Goal: Use online tool/utility

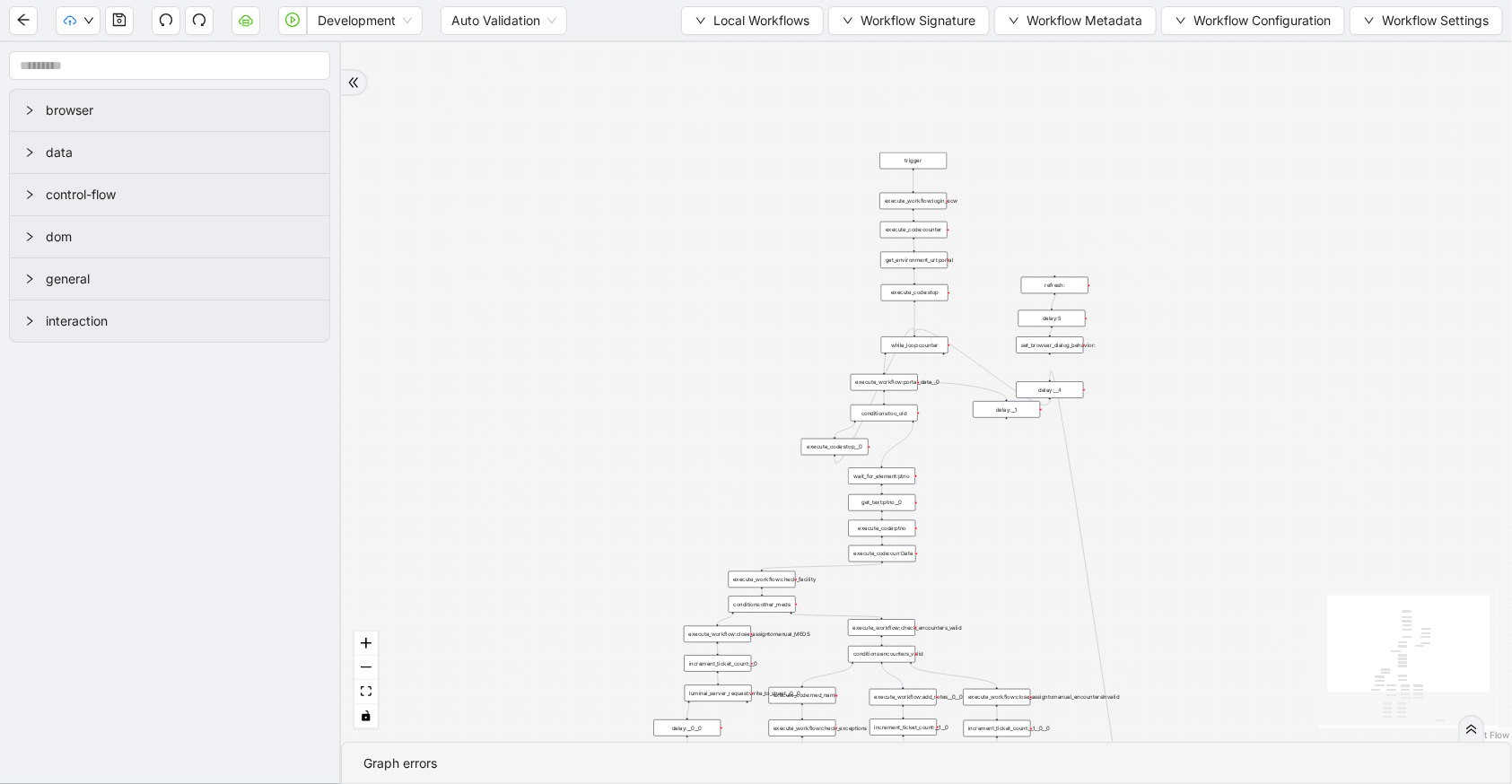
drag, startPoint x: 597, startPoint y: 307, endPoint x: 588, endPoint y: 479, distance: 172.2
click at [588, 479] on div "trigger execute_workflow:check_exceptions execute_workflow:add_notes__0 luminai…" at bounding box center [927, 391] width 1172 height 699
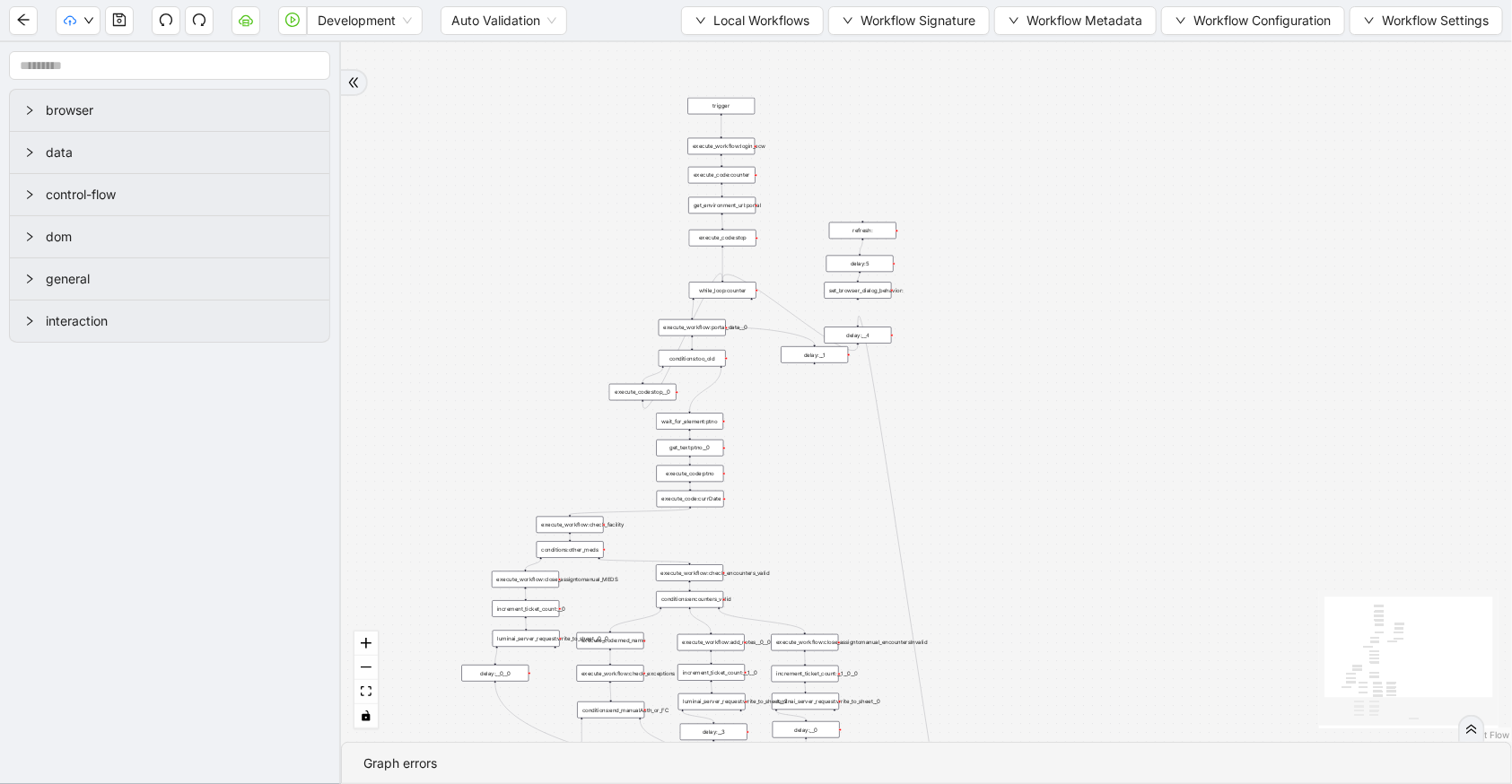
drag, startPoint x: 583, startPoint y: 472, endPoint x: 320, endPoint y: 387, distance: 276.4
click at [320, 387] on section "browser data control-flow dom general interaction trigger execute_workflow:chec…" at bounding box center [756, 413] width 1512 height 742
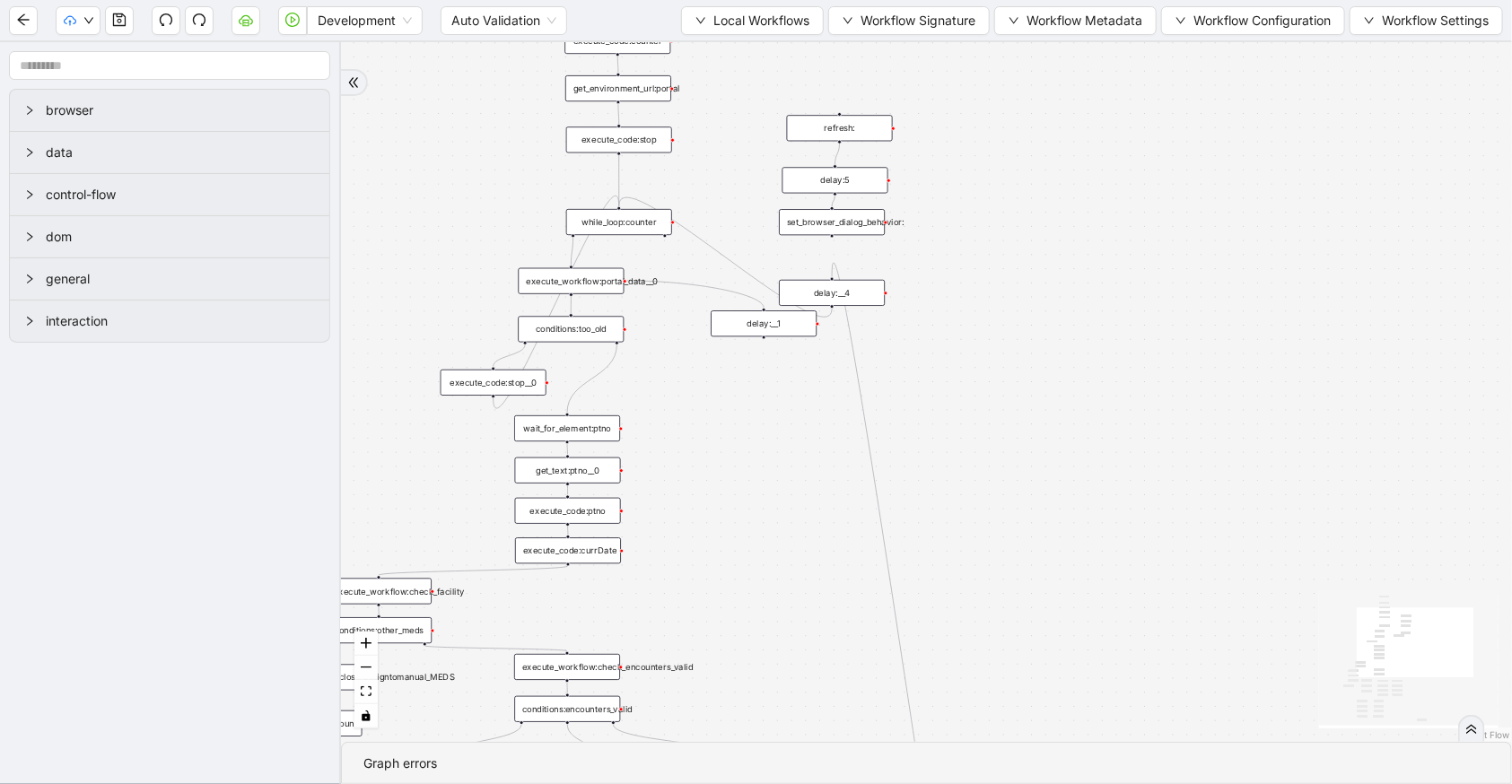
drag, startPoint x: 971, startPoint y: 486, endPoint x: 979, endPoint y: 458, distance: 29.1
click at [979, 458] on div "trigger execute_workflow:check_exceptions execute_workflow:add_notes__0 luminai…" at bounding box center [927, 391] width 1172 height 699
click at [366, 26] on span "Development" at bounding box center [364, 20] width 95 height 27
click at [334, 76] on div "Production" at bounding box center [364, 86] width 87 height 20
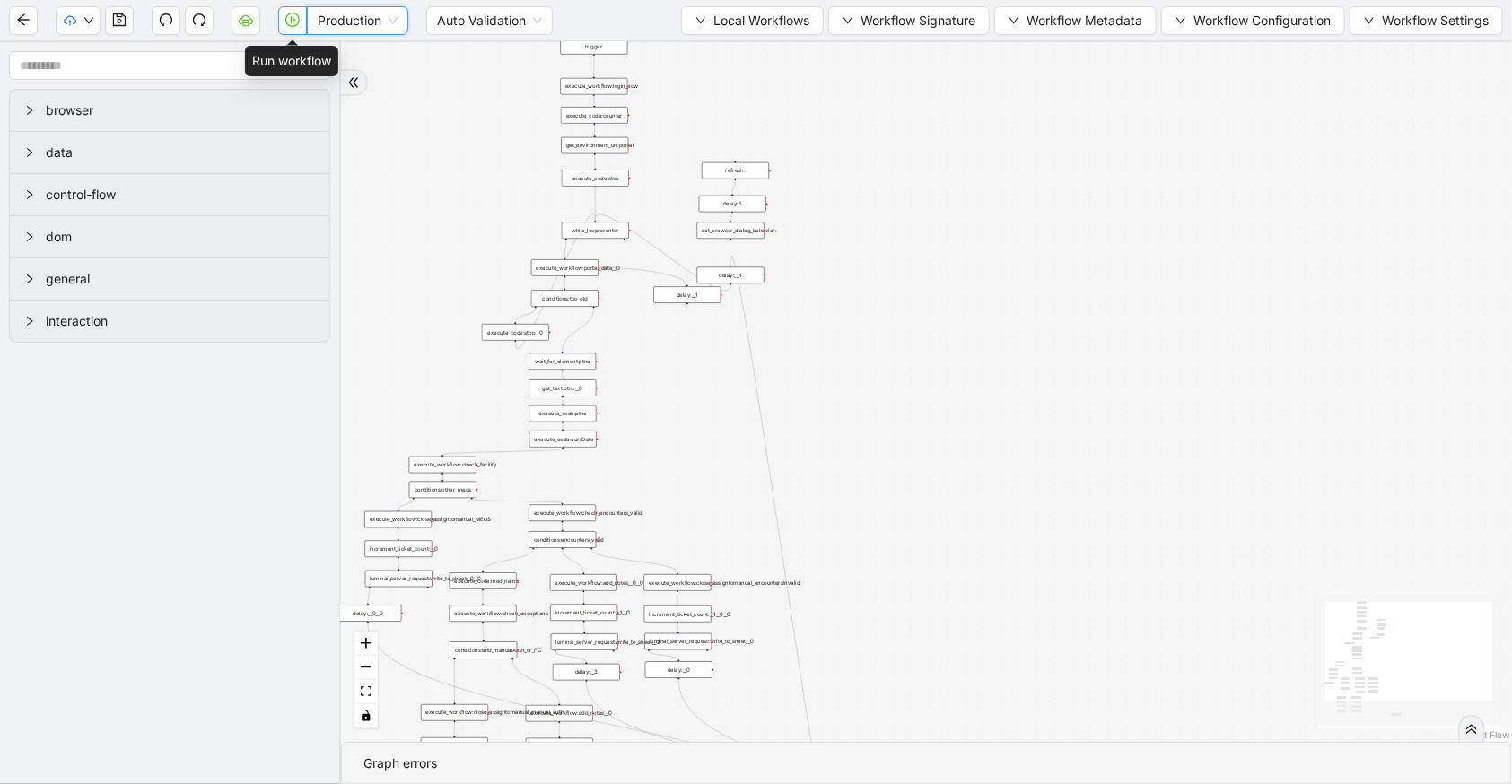
click at [297, 26] on button "button" at bounding box center [293, 20] width 29 height 29
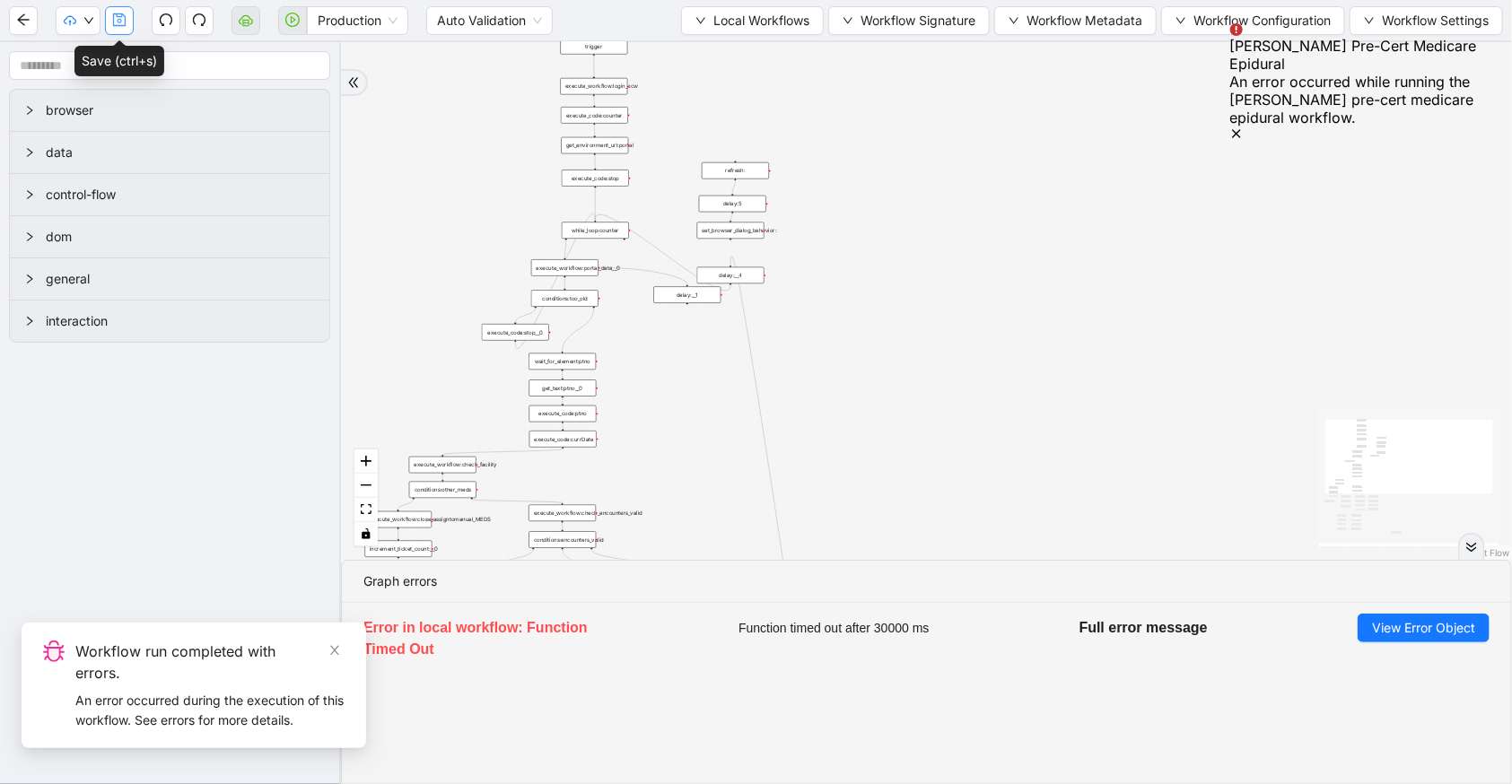
click at [125, 23] on icon "save" at bounding box center [119, 20] width 14 height 14
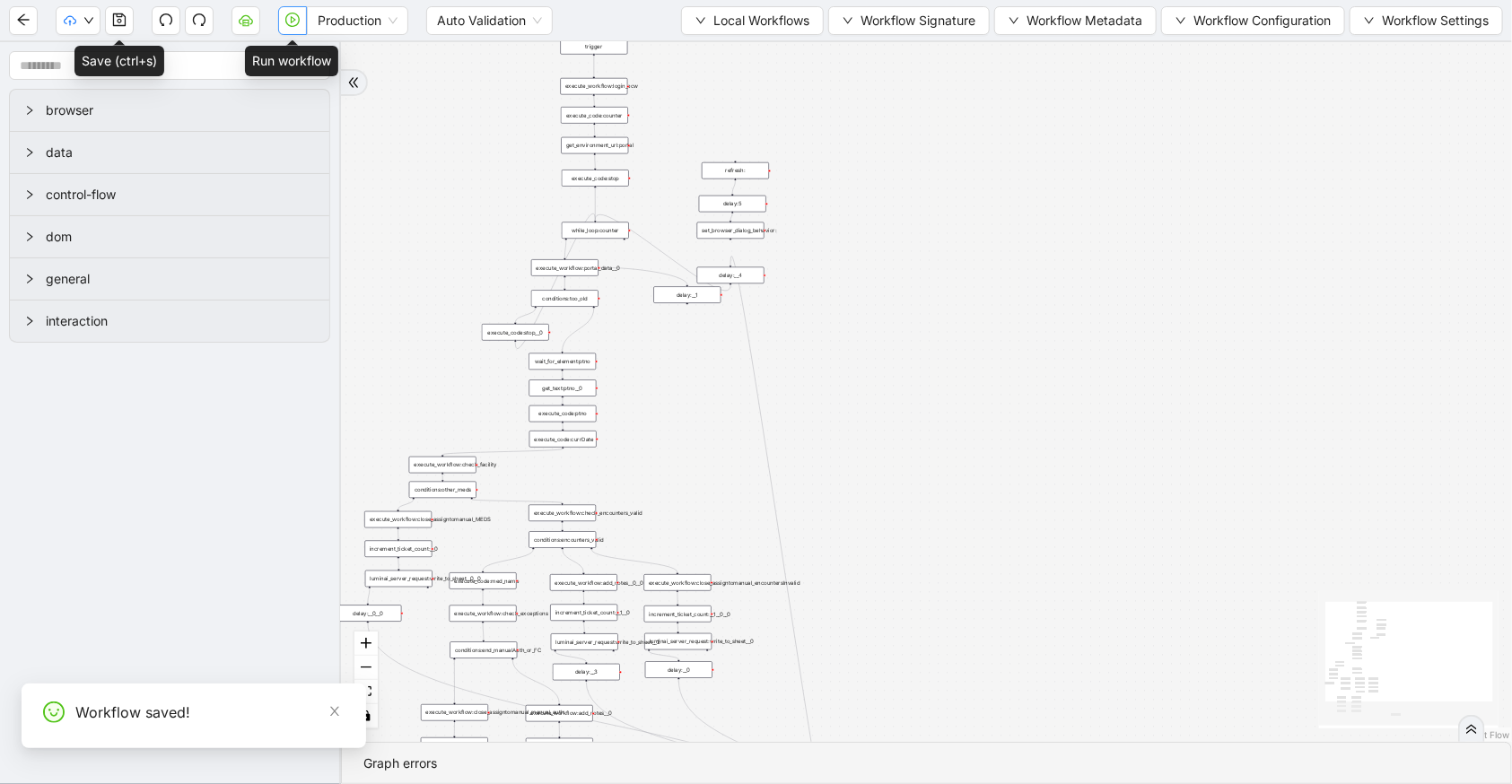
click at [301, 14] on button "button" at bounding box center [293, 20] width 29 height 29
